Goal: Participate in discussion: Engage in conversation with other users on a specific topic

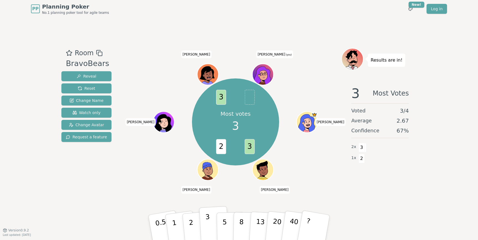
click at [206, 229] on p "3" at bounding box center [208, 228] width 6 height 30
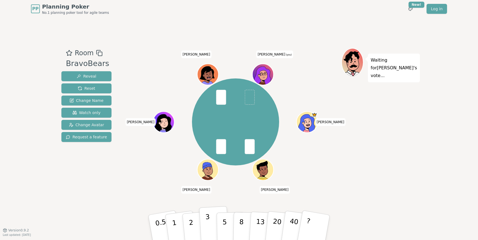
click at [207, 227] on p "3" at bounding box center [208, 228] width 6 height 30
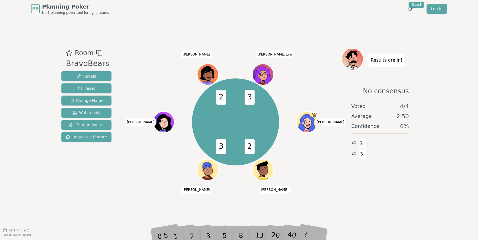
click at [195, 215] on div "Room BravoBears Reveal Reset Change Name Watch only Change Avatar Request a fea…" at bounding box center [239, 124] width 360 height 213
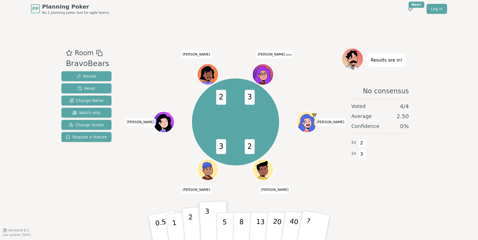
click at [192, 224] on p "2" at bounding box center [191, 229] width 7 height 30
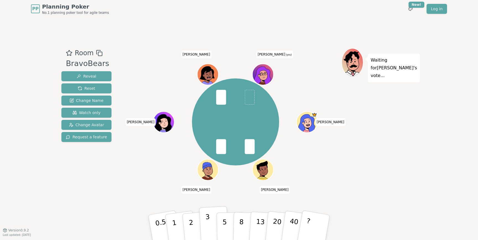
click at [210, 227] on p "3" at bounding box center [208, 228] width 6 height 30
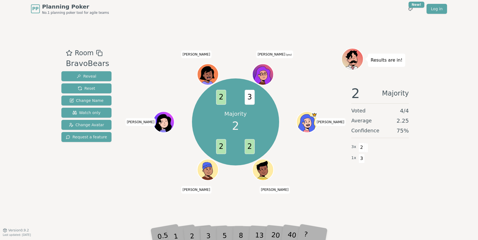
click at [191, 197] on div "Majority 2 2 2 2 3 [PERSON_NAME] Enzo [PERSON_NAME] [PERSON_NAME] (you)" at bounding box center [236, 124] width 212 height 152
click at [195, 230] on div "2" at bounding box center [197, 227] width 18 height 21
click at [191, 203] on div "Room BravoBears Reveal Reset Change Name Watch only Change Avatar Request a fea…" at bounding box center [239, 124] width 360 height 213
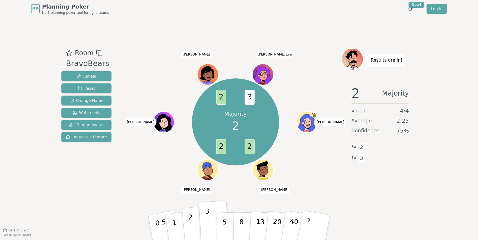
click at [191, 223] on p "2" at bounding box center [191, 229] width 7 height 30
